Goal: Information Seeking & Learning: Understand process/instructions

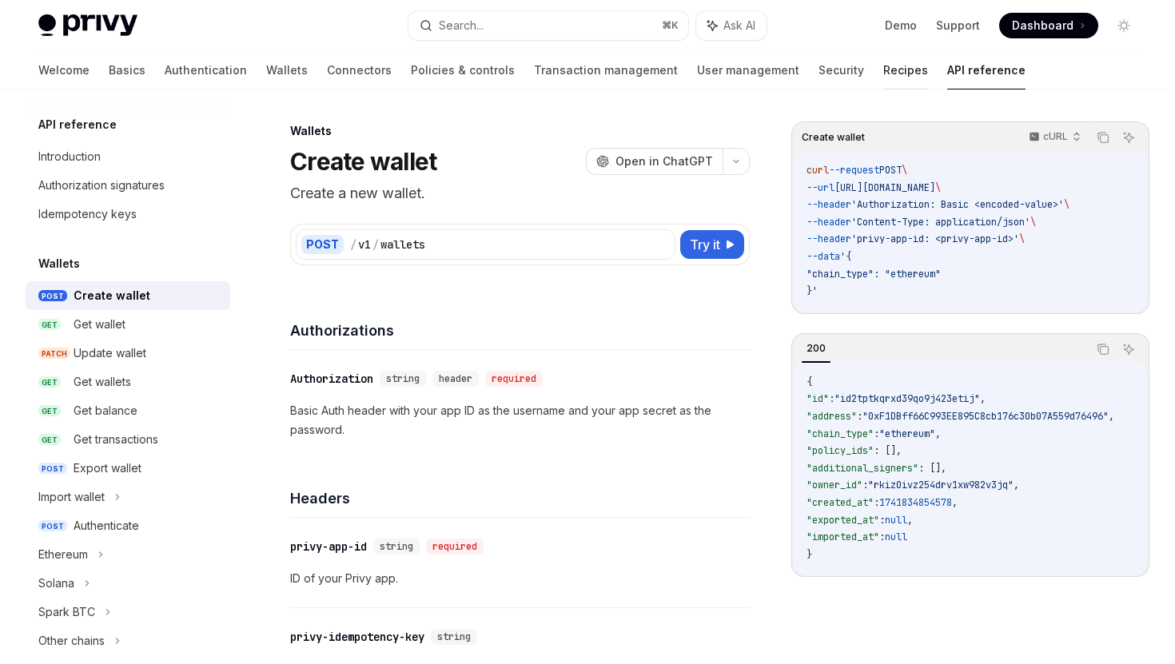
click at [883, 69] on link "Recipes" at bounding box center [905, 70] width 45 height 38
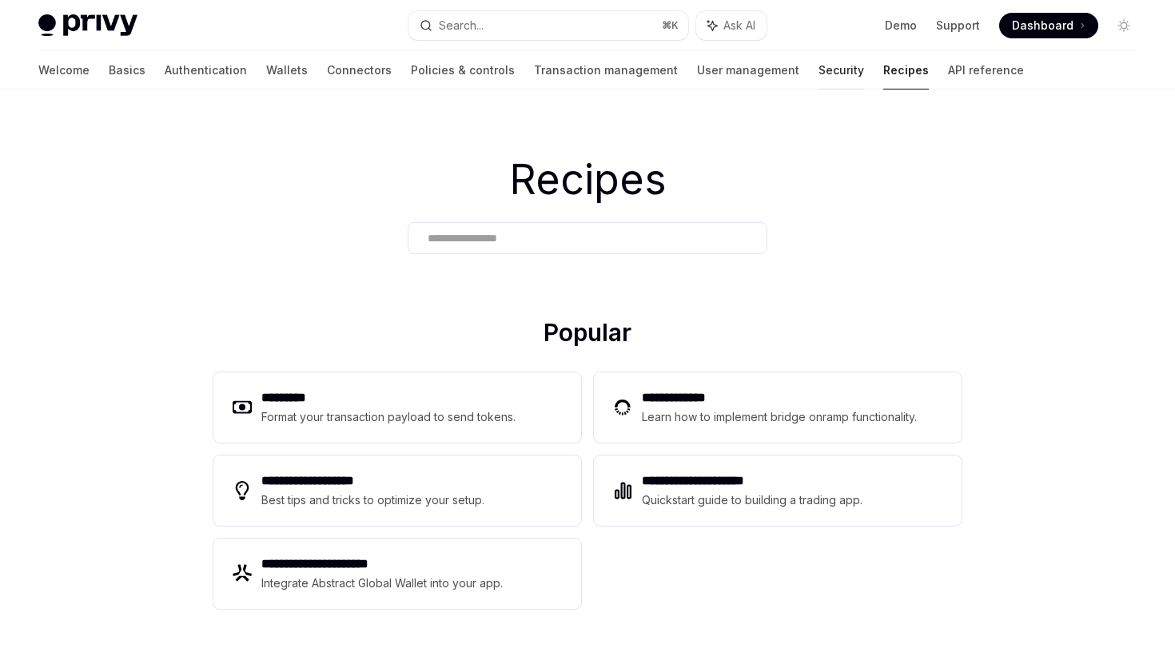
click at [818, 70] on link "Security" at bounding box center [841, 70] width 46 height 38
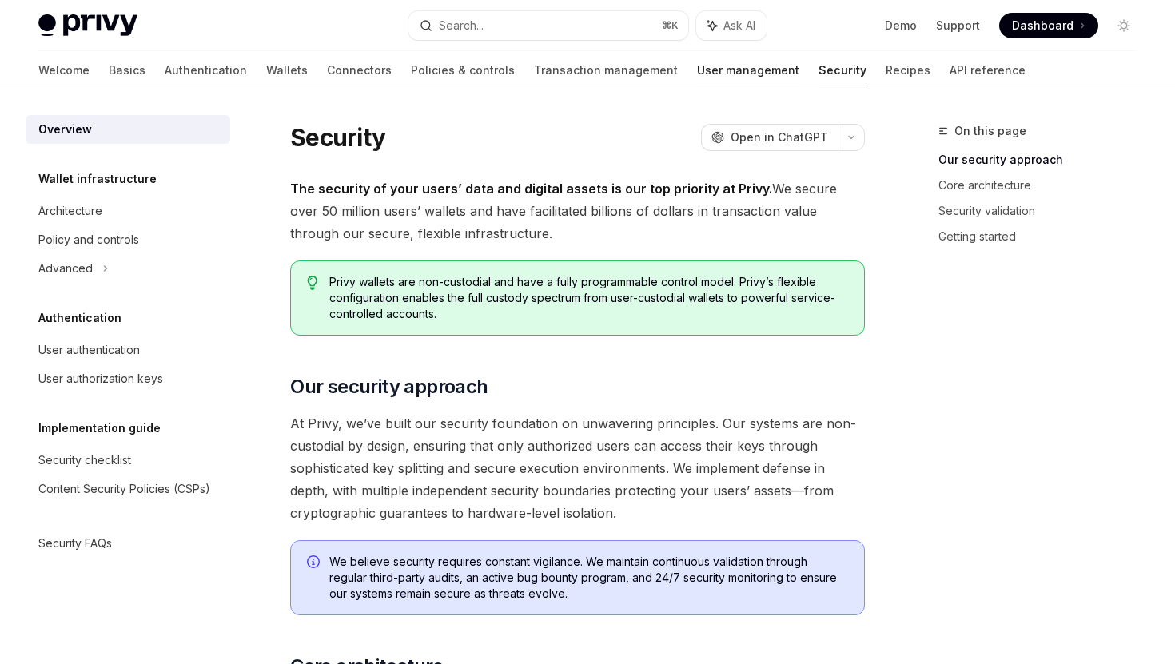
click at [697, 72] on link "User management" at bounding box center [748, 70] width 102 height 38
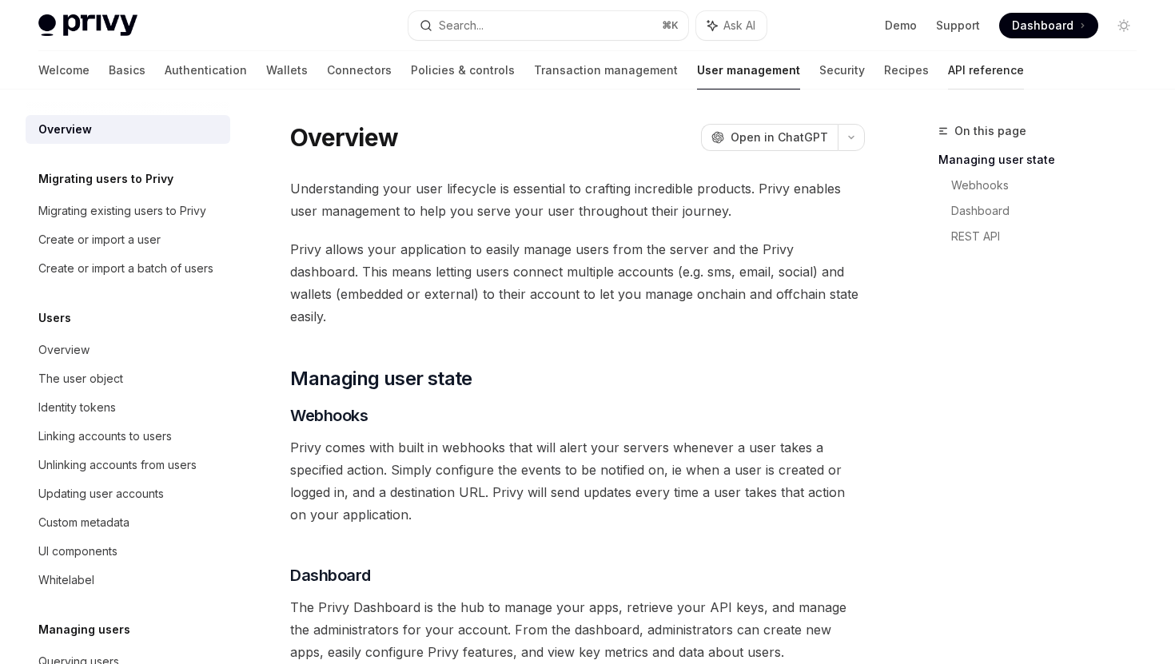
click at [948, 73] on link "API reference" at bounding box center [986, 70] width 76 height 38
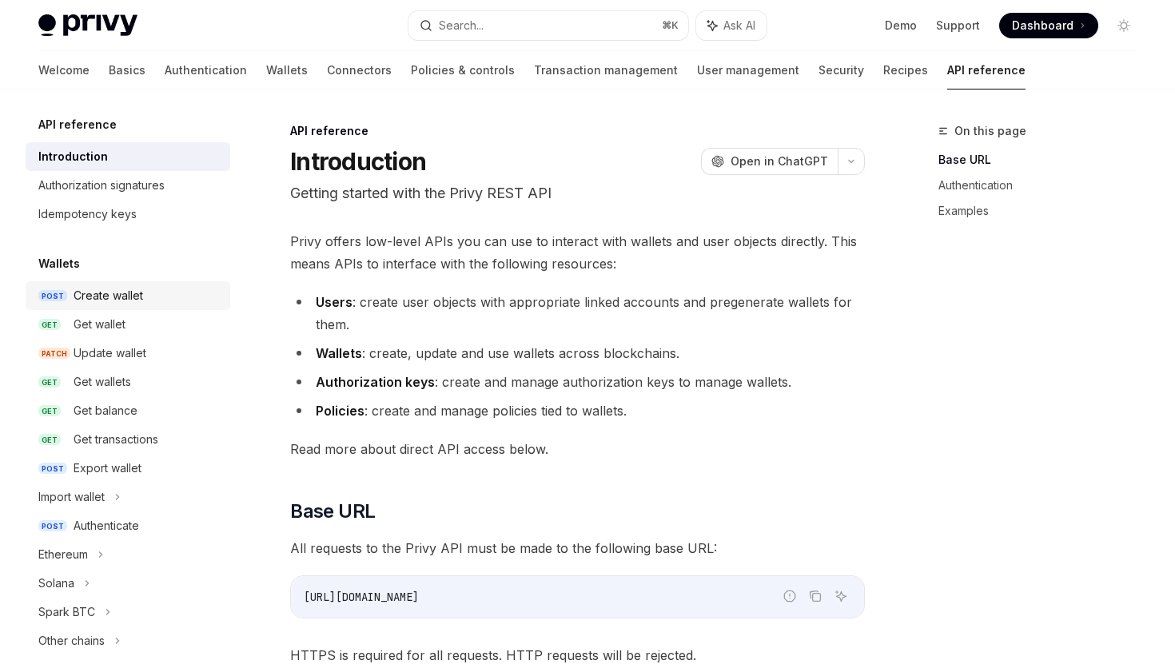
click at [119, 304] on div "Create wallet" at bounding box center [109, 295] width 70 height 19
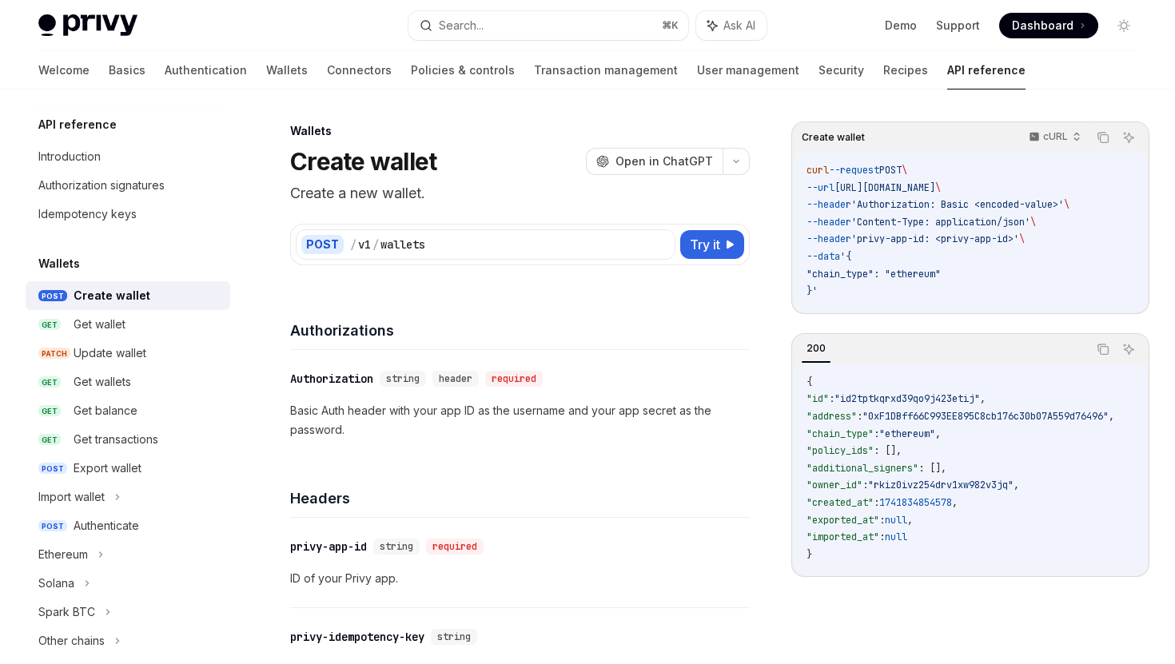
scroll to position [3, 0]
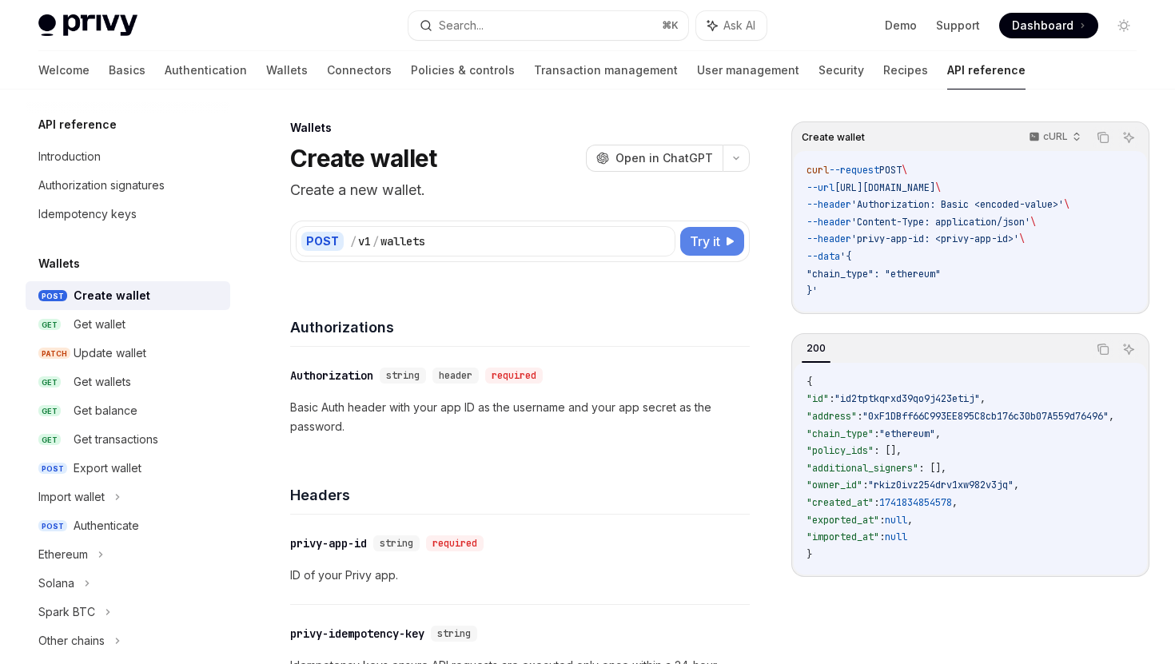
click at [706, 245] on span "Try it" at bounding box center [705, 241] width 30 height 19
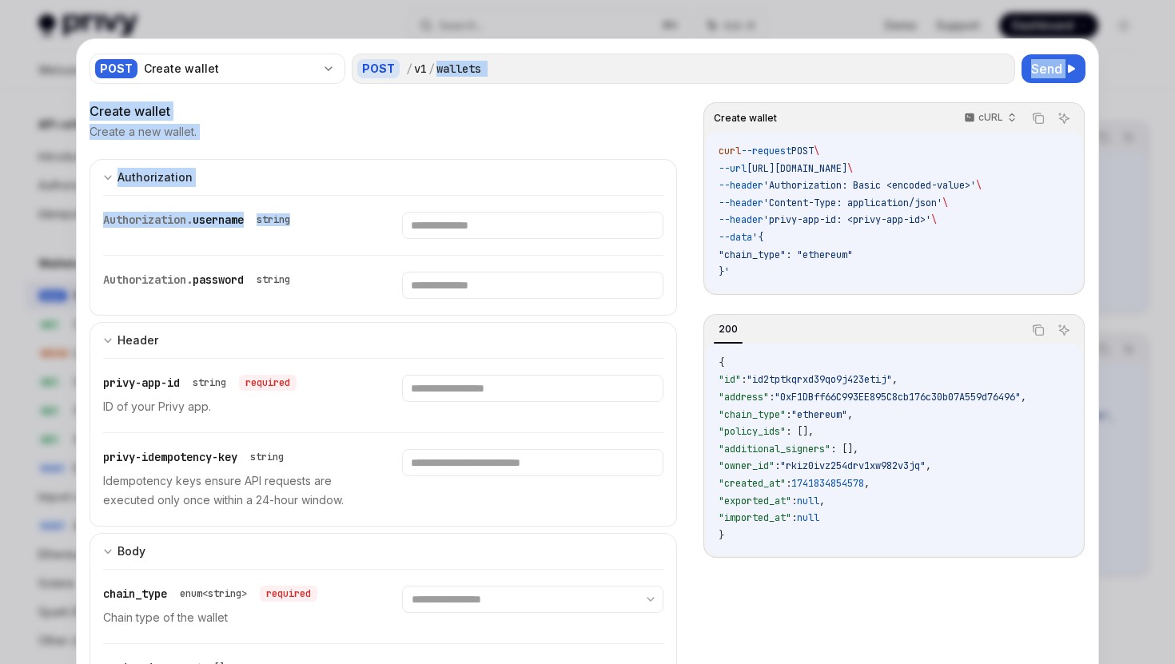
drag, startPoint x: 689, startPoint y: 50, endPoint x: 688, endPoint y: 216, distance: 165.4
click at [688, 216] on div "**********" at bounding box center [587, 666] width 1021 height 1254
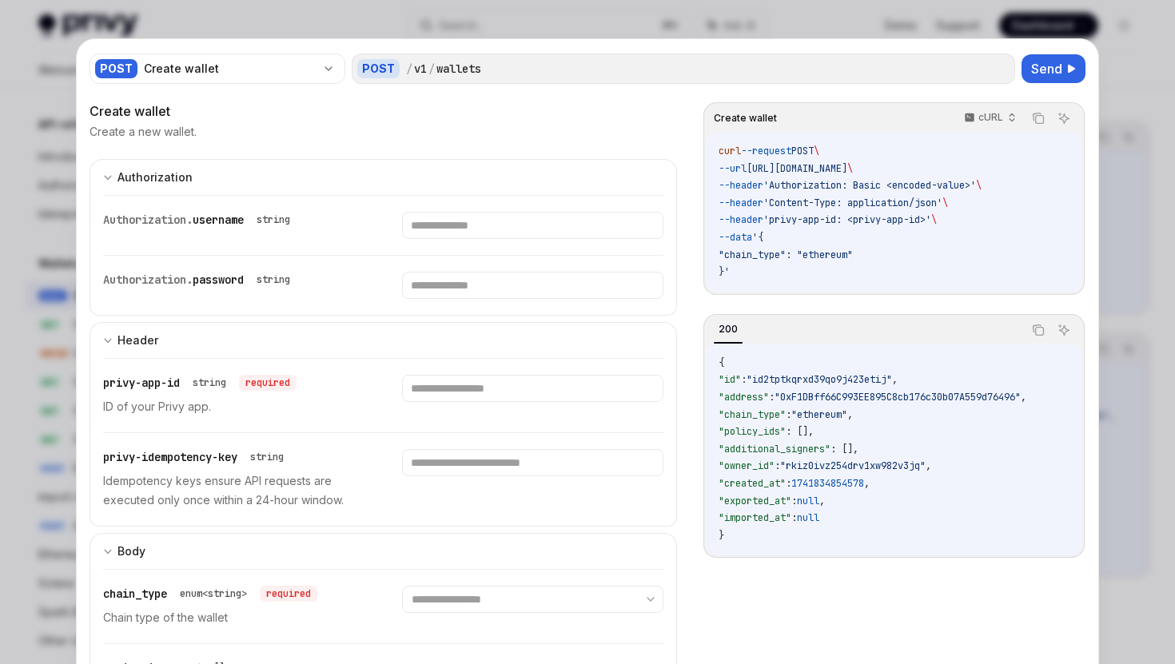
click at [640, 248] on div "Authorization. username string" at bounding box center [383, 225] width 560 height 59
type textarea "*"
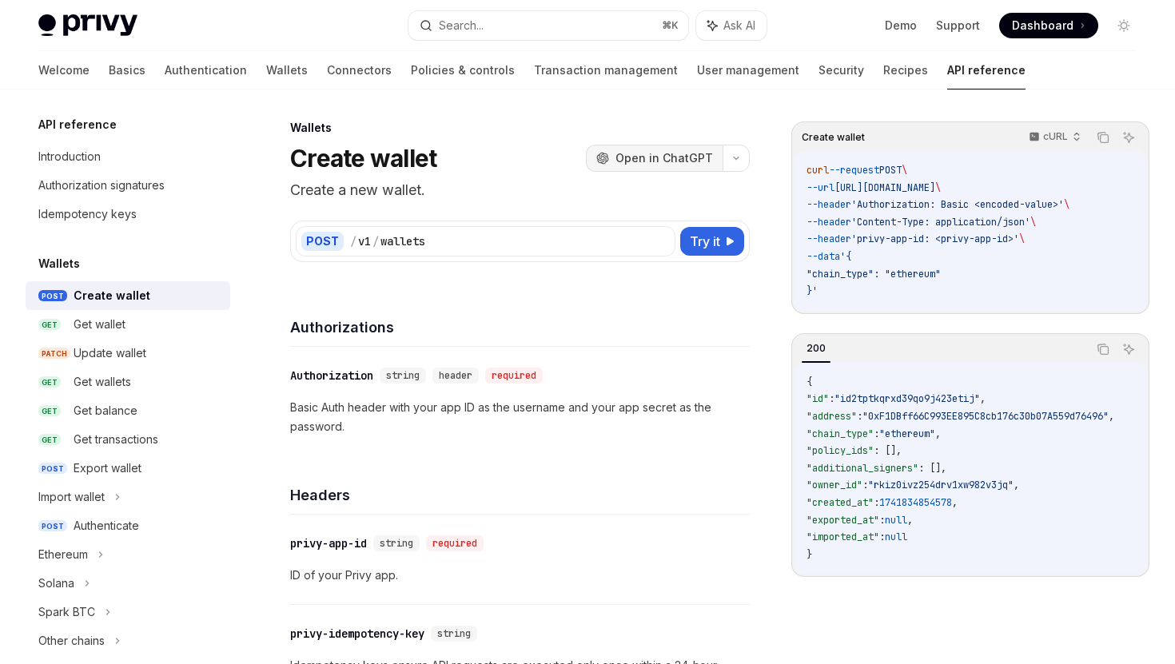
click at [697, 159] on span "Open in ChatGPT" at bounding box center [663, 158] width 97 height 16
